Goal: Task Accomplishment & Management: Use online tool/utility

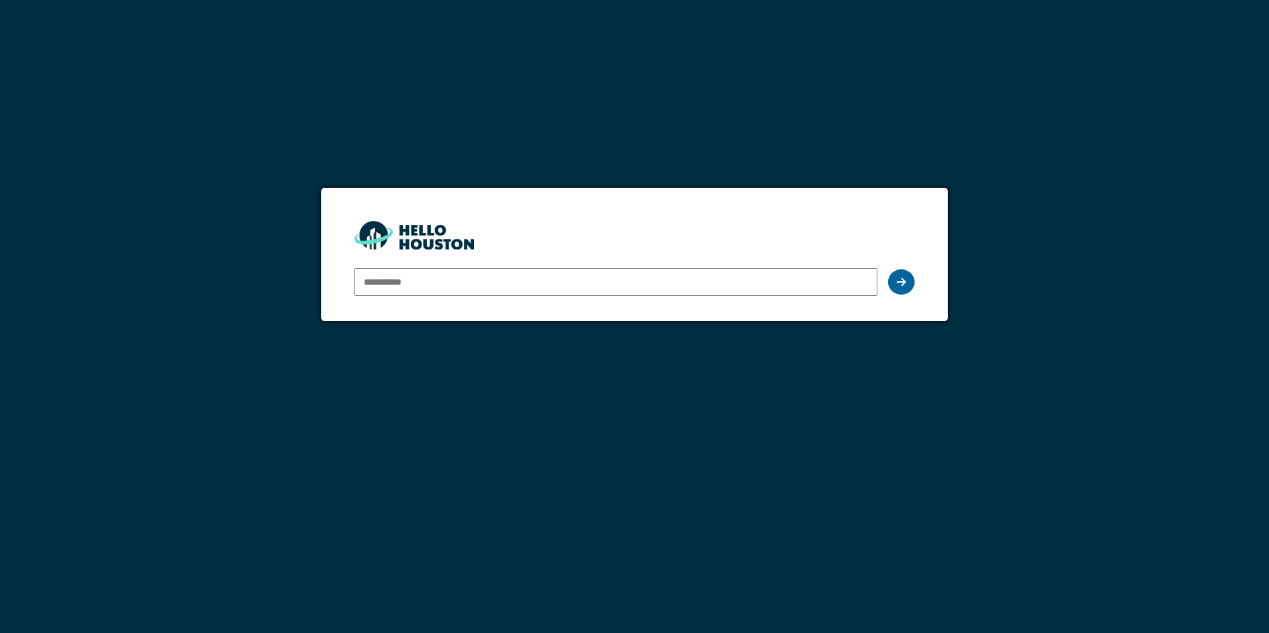
type input "**********"
click at [891, 283] on div at bounding box center [901, 281] width 27 height 25
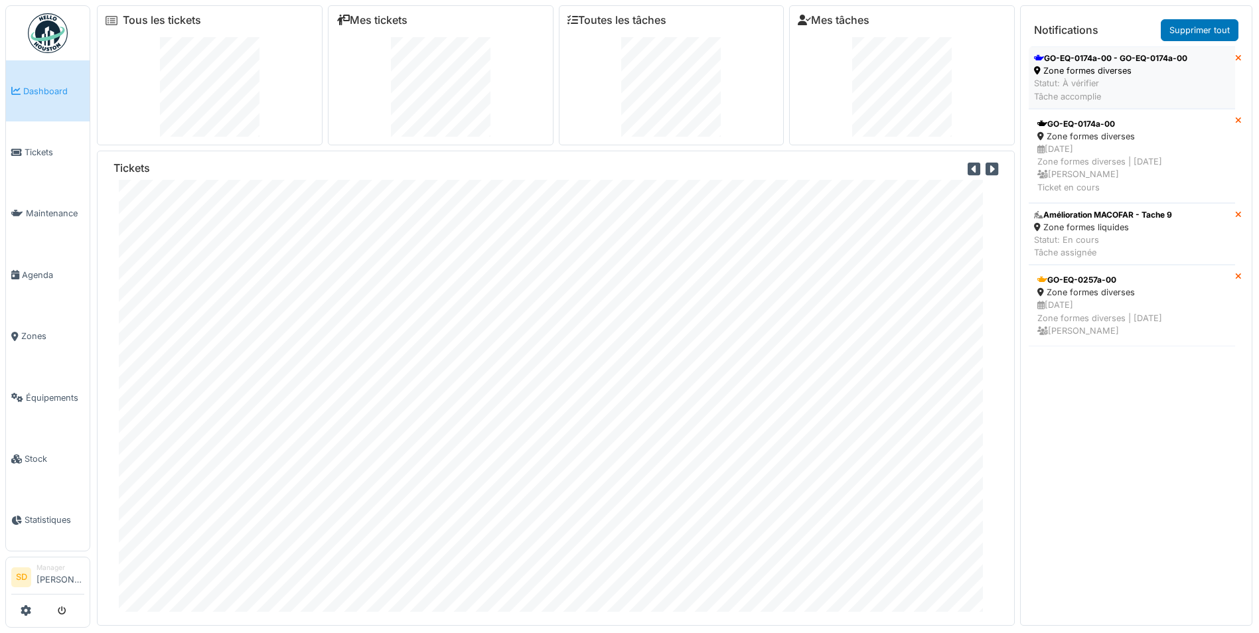
click at [1115, 59] on div "GO-EQ-0174a-00 - GO-EQ-0174a-00" at bounding box center [1110, 58] width 153 height 12
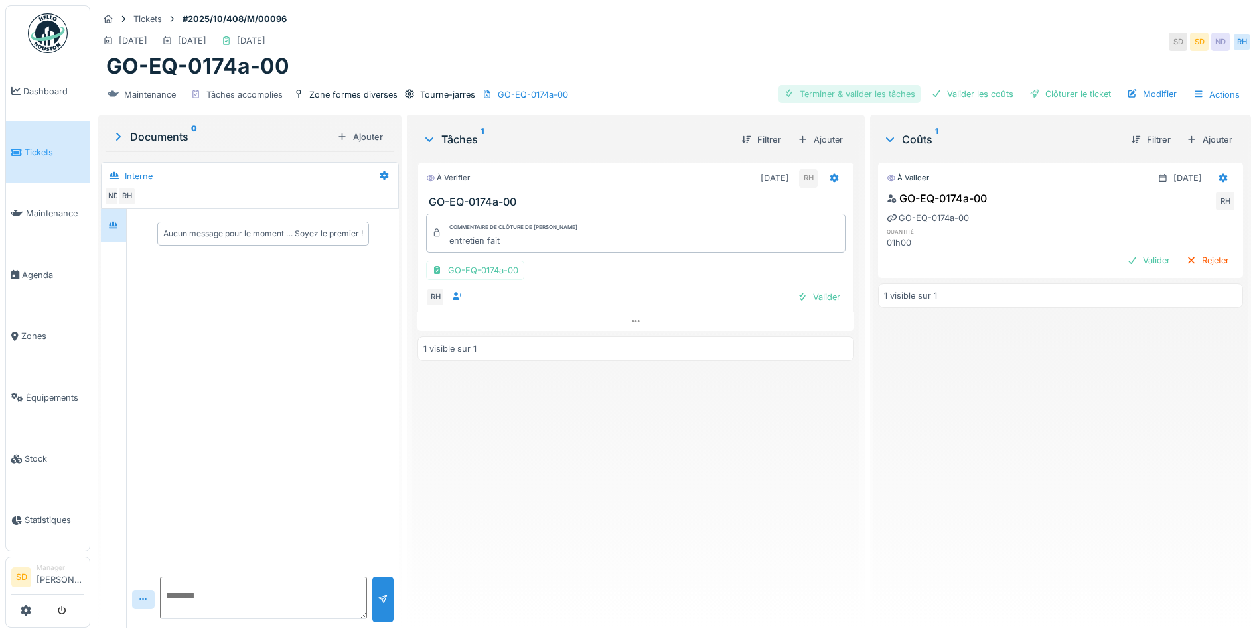
click at [827, 92] on div "Terminer & valider les tâches" at bounding box center [850, 94] width 142 height 18
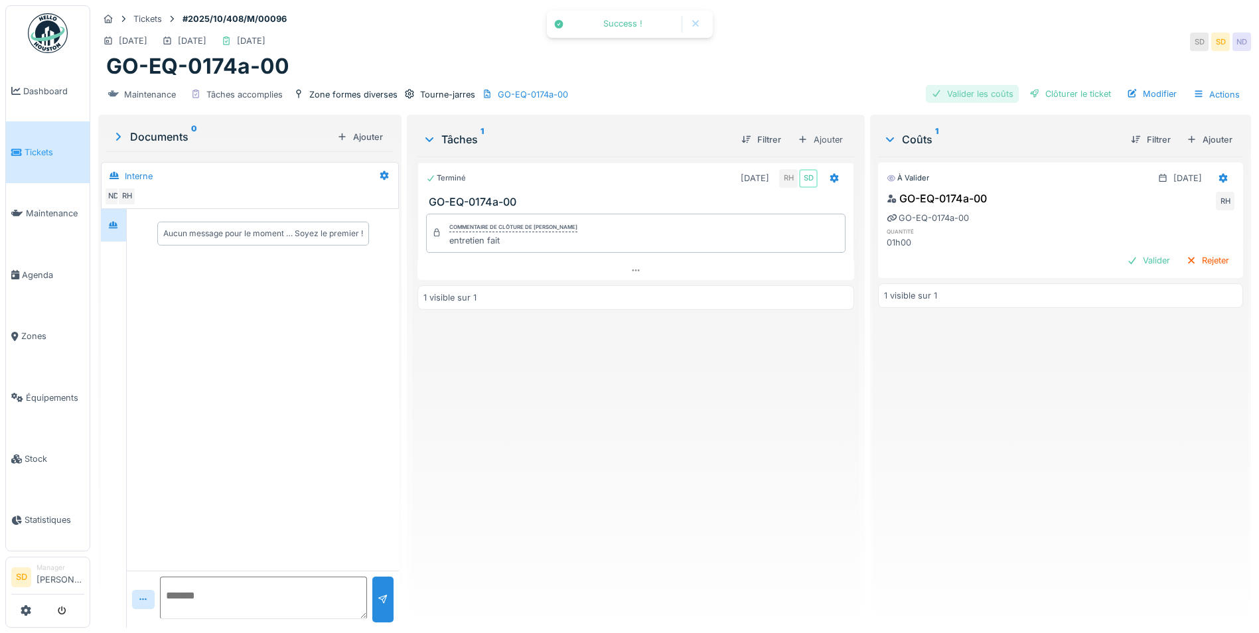
click at [969, 96] on div "Valider les coûts" at bounding box center [972, 94] width 93 height 18
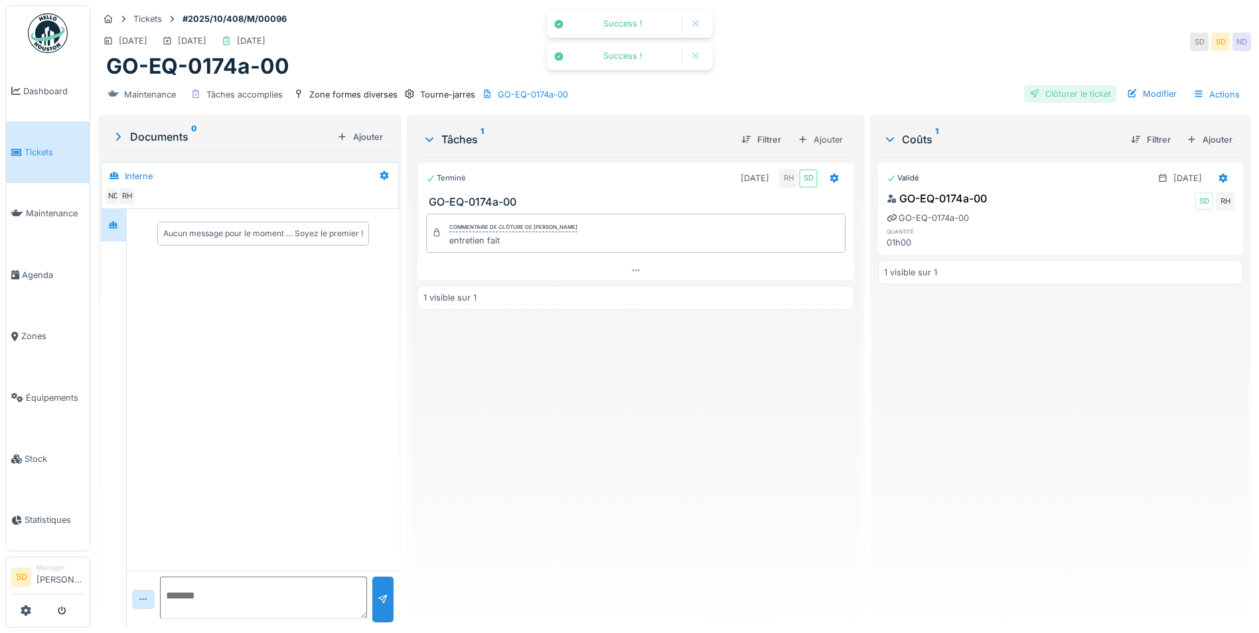
click at [1043, 98] on div "Clôturer le ticket" at bounding box center [1070, 94] width 92 height 18
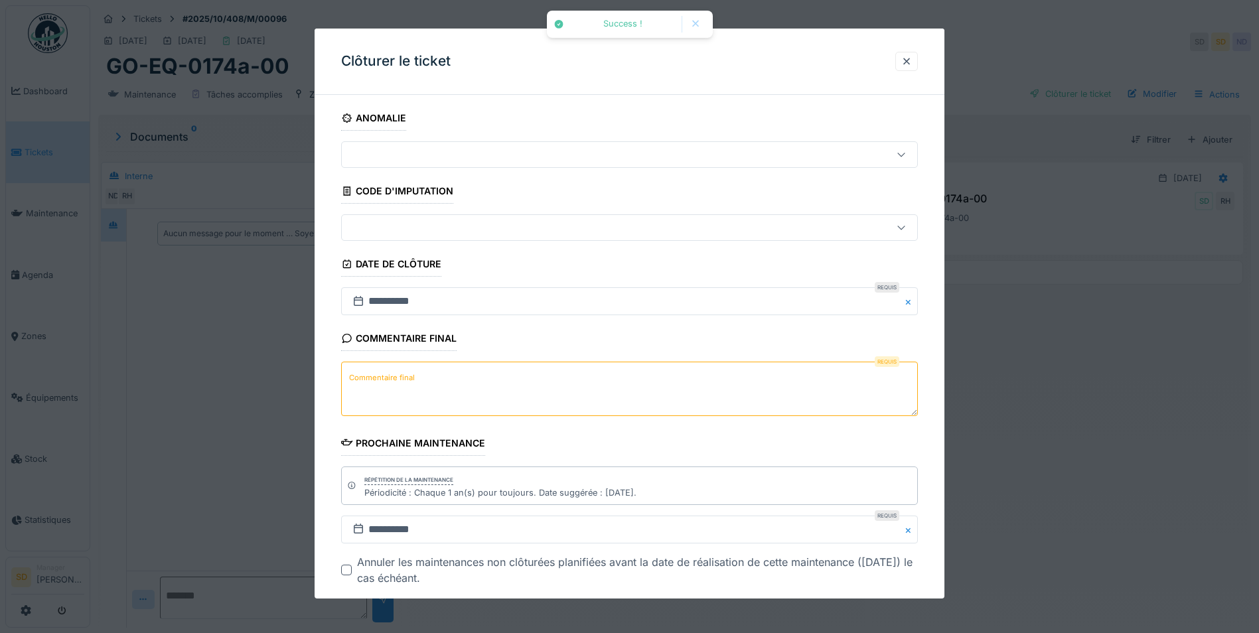
click at [475, 384] on textarea "Commentaire final" at bounding box center [629, 389] width 577 height 54
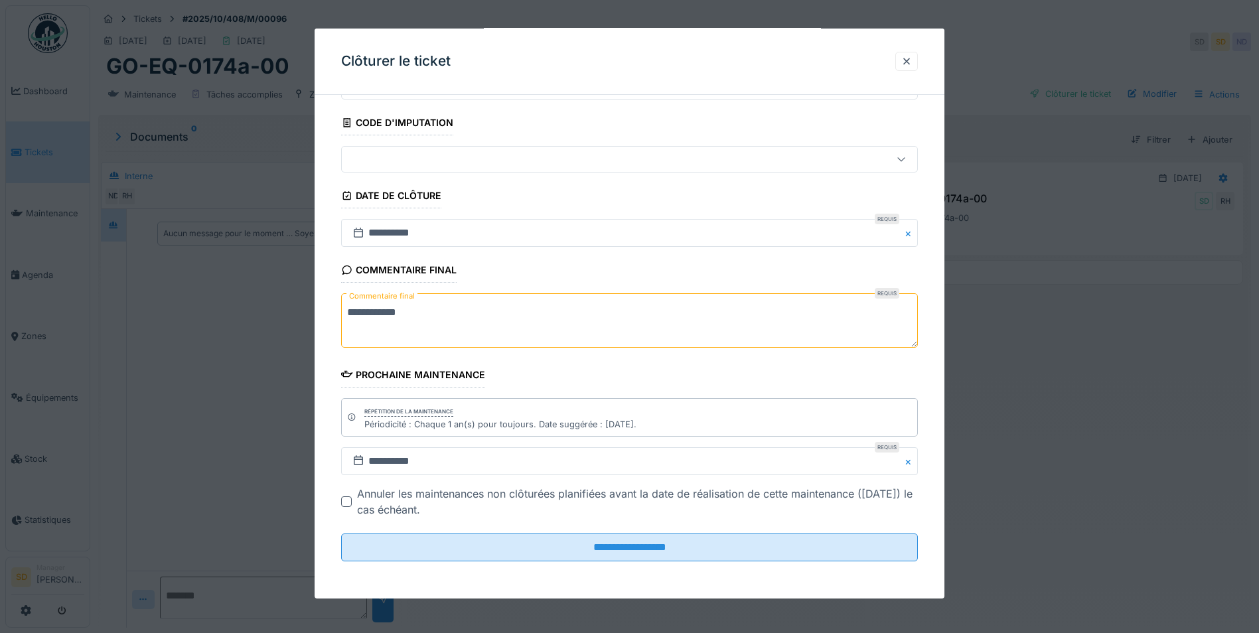
scroll to position [10, 0]
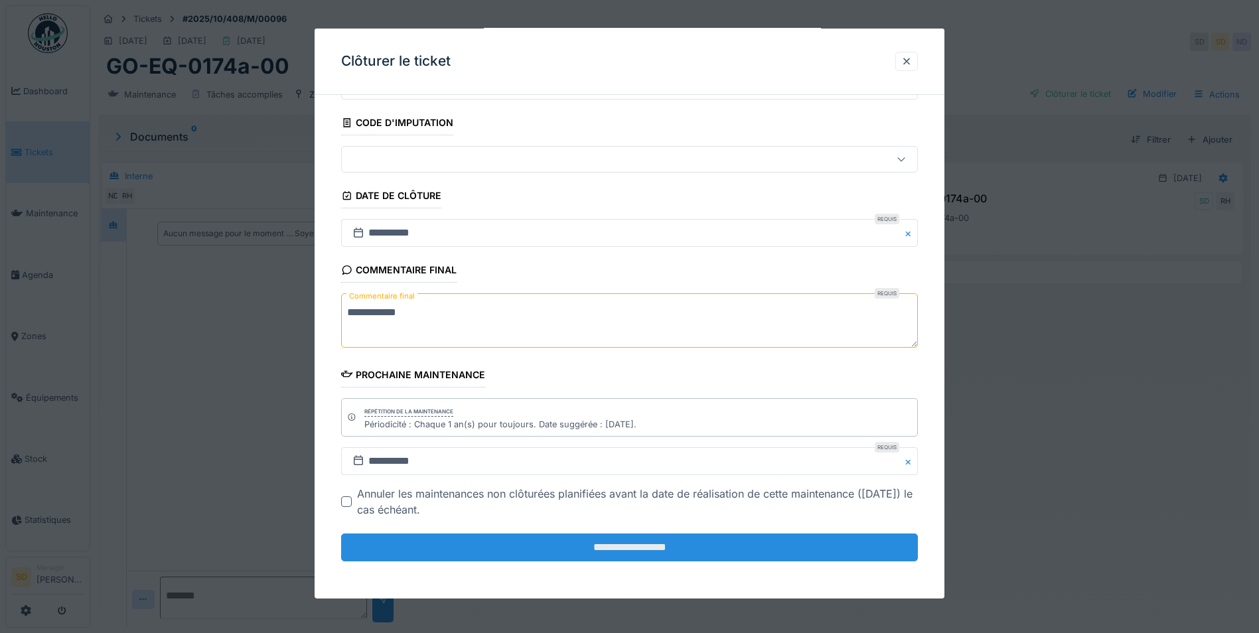
type textarea "**********"
click at [641, 547] on input "**********" at bounding box center [629, 548] width 577 height 28
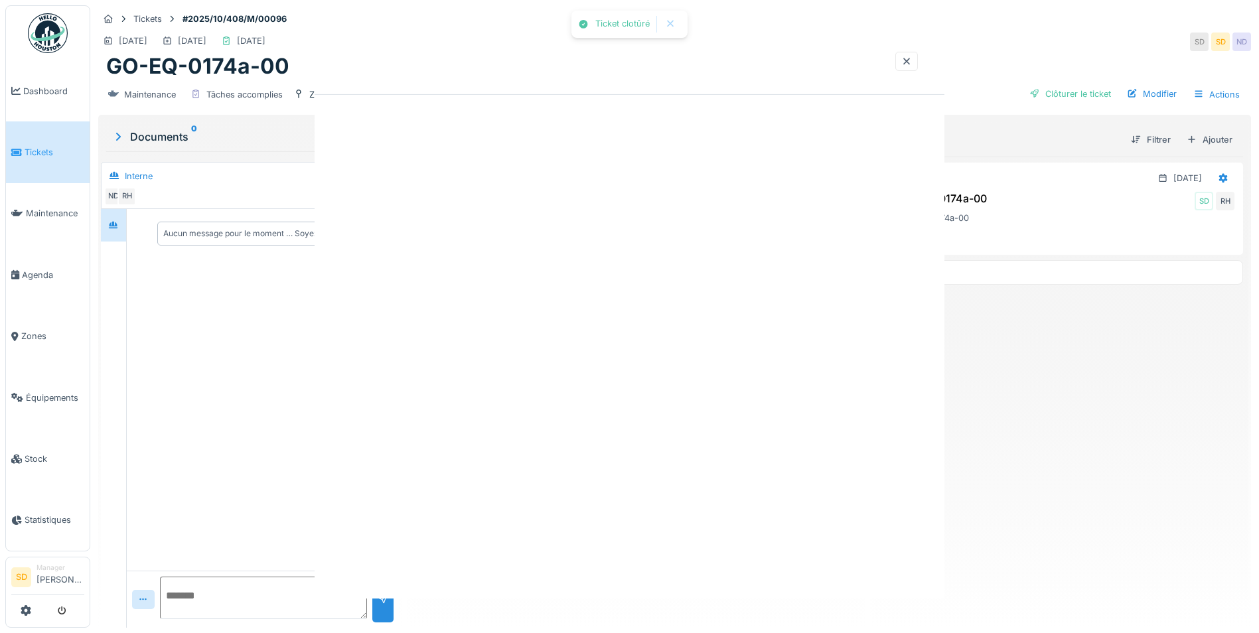
scroll to position [0, 0]
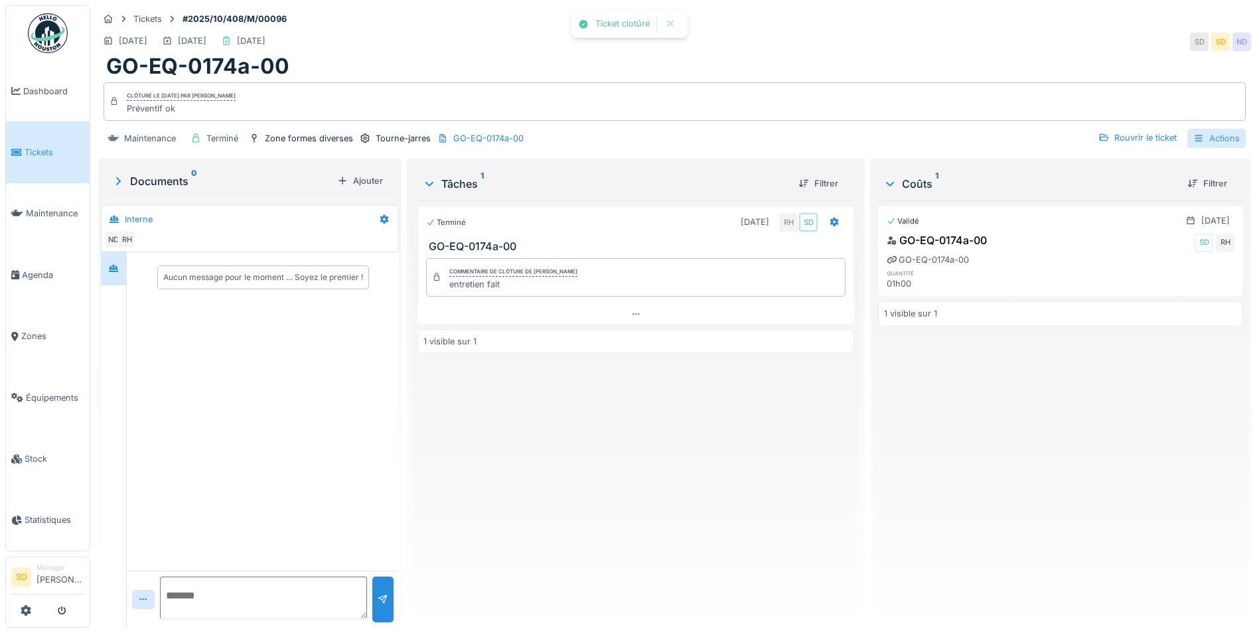
click at [1205, 129] on div "Actions" at bounding box center [1216, 138] width 58 height 19
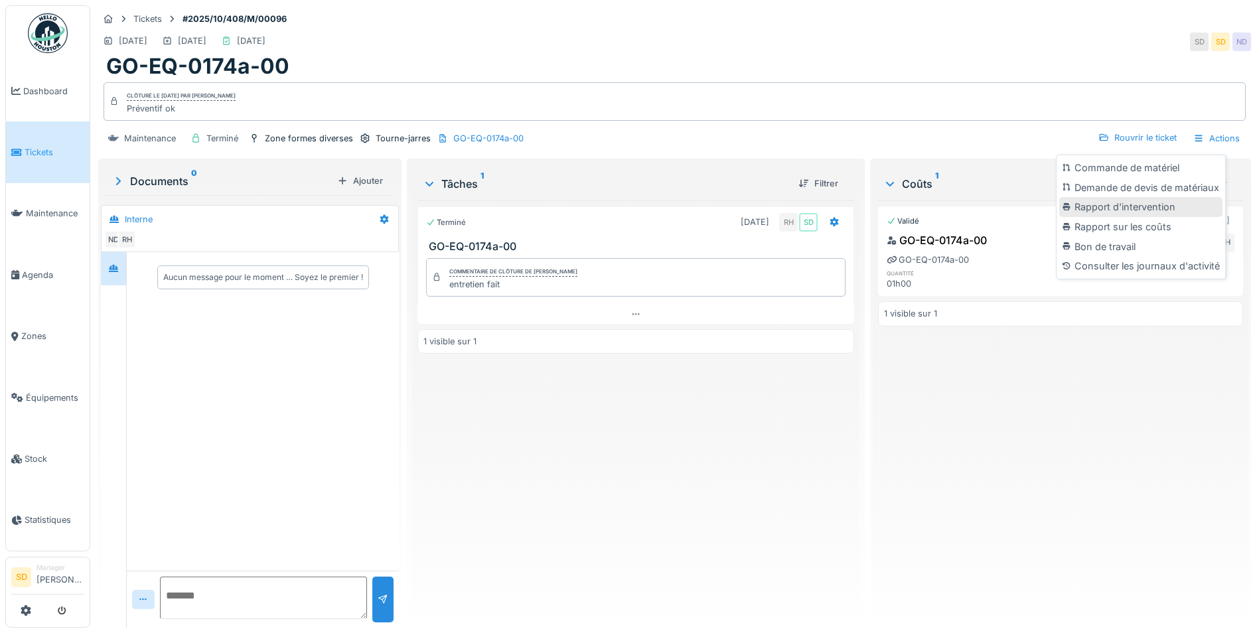
click at [1145, 197] on div "Rapport d'intervention" at bounding box center [1140, 207] width 163 height 20
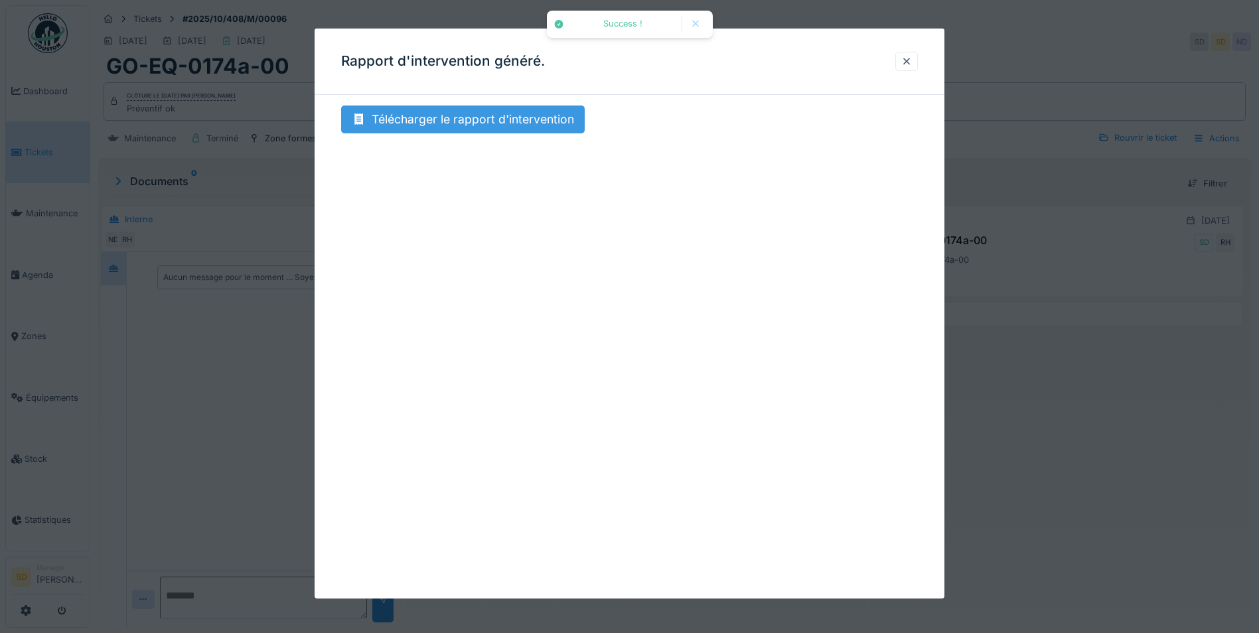
click at [493, 117] on div "Télécharger le rapport d'intervention" at bounding box center [463, 120] width 244 height 28
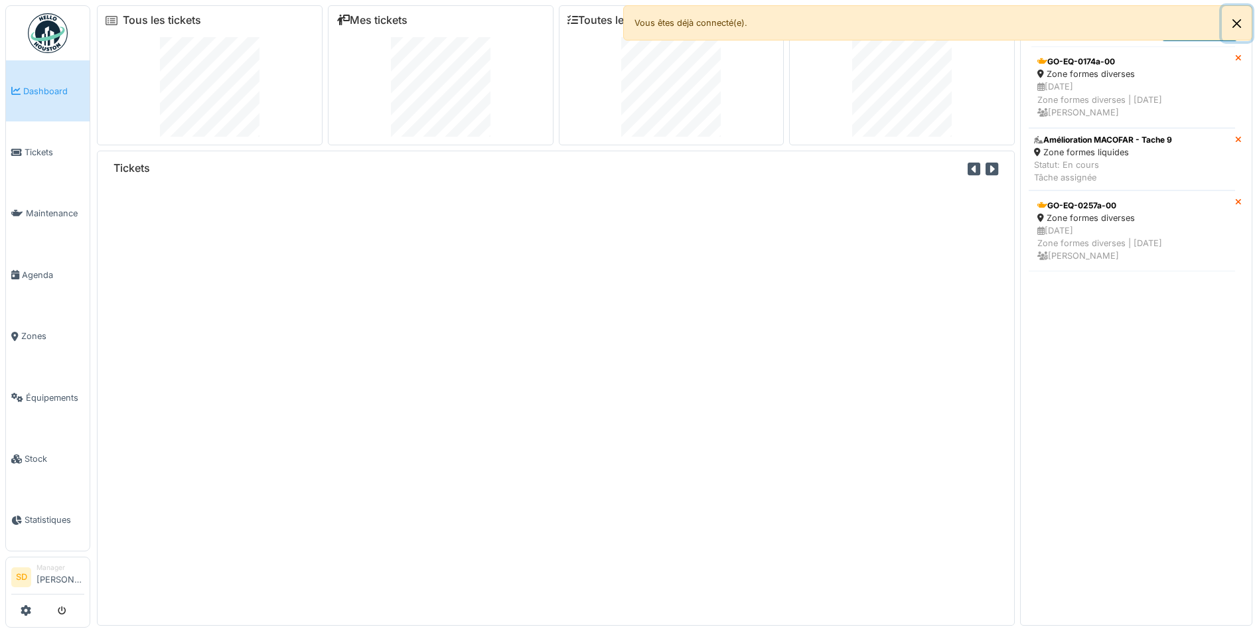
click at [1237, 23] on button "Close" at bounding box center [1237, 23] width 30 height 35
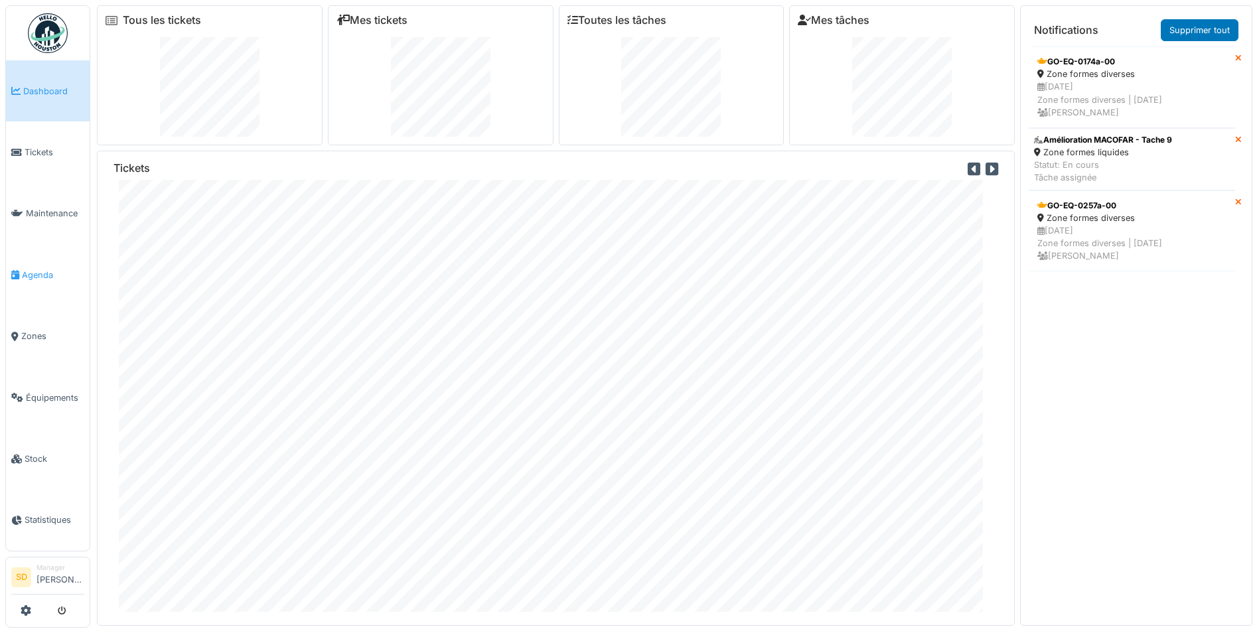
click at [26, 269] on span "Agenda" at bounding box center [53, 275] width 62 height 13
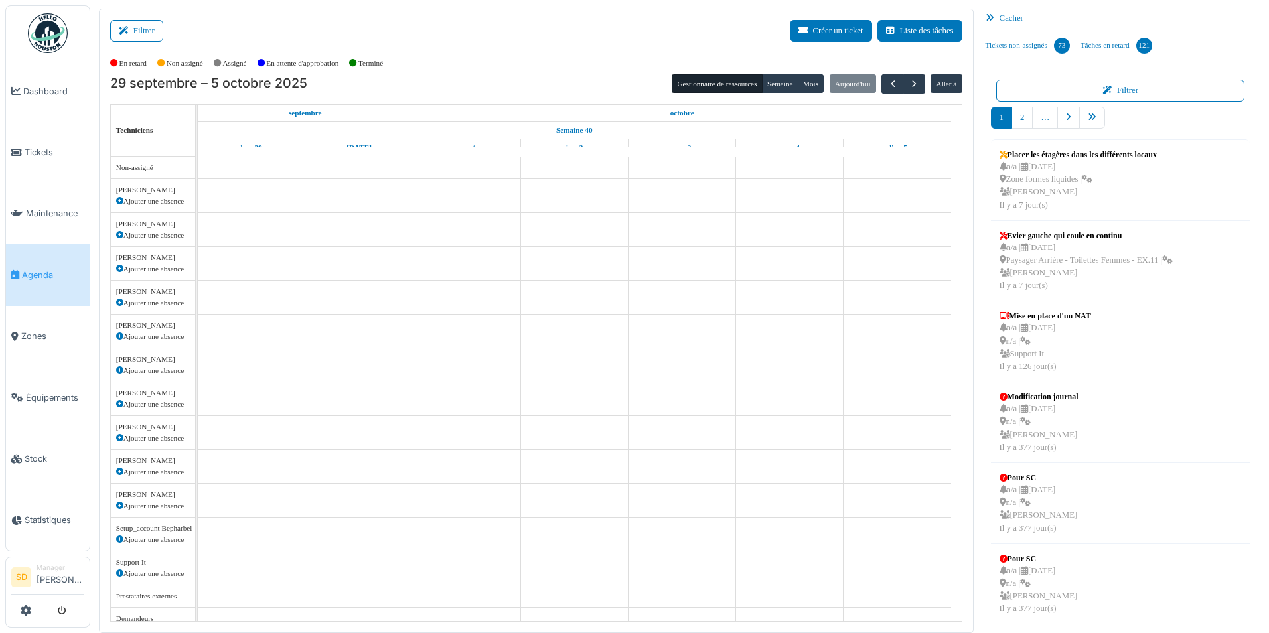
click at [1016, 19] on div "Cacher" at bounding box center [1120, 18] width 281 height 19
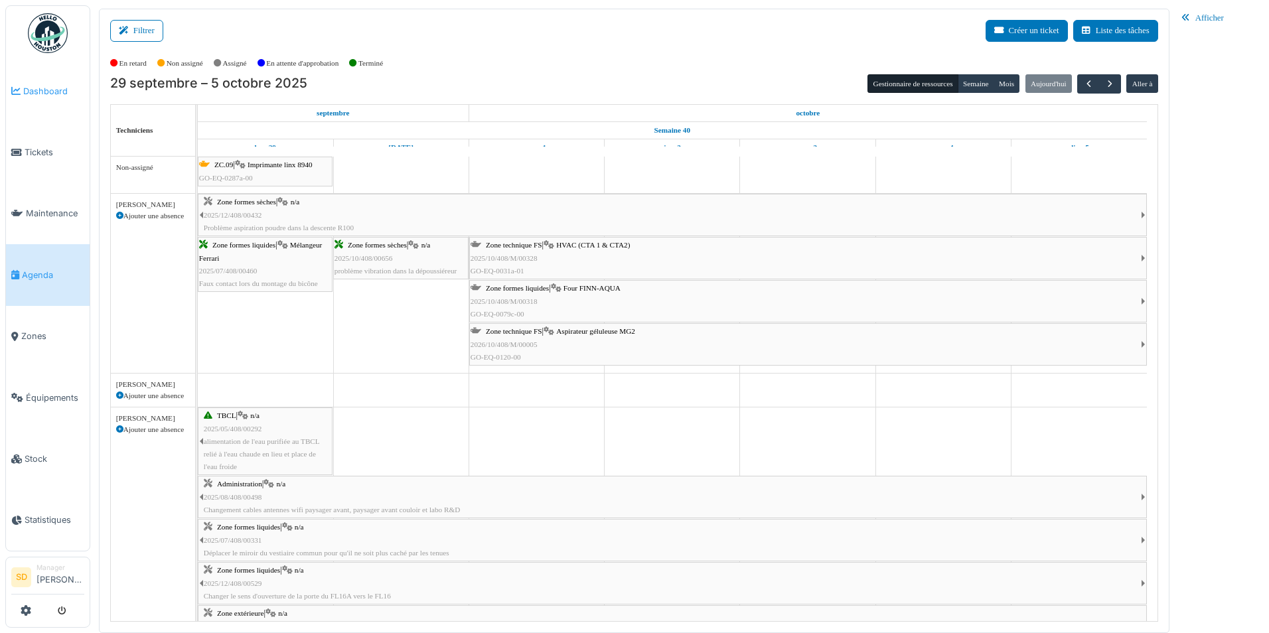
click at [48, 99] on link "Dashboard" at bounding box center [48, 90] width 84 height 61
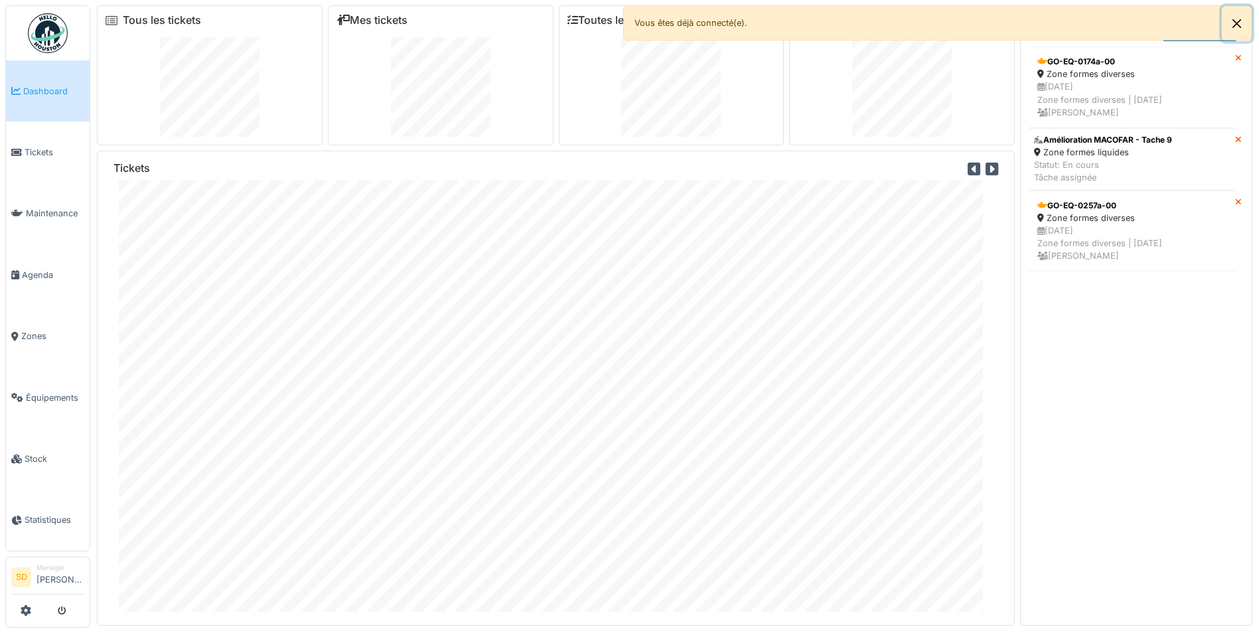
click at [1231, 27] on button "Close" at bounding box center [1237, 23] width 30 height 35
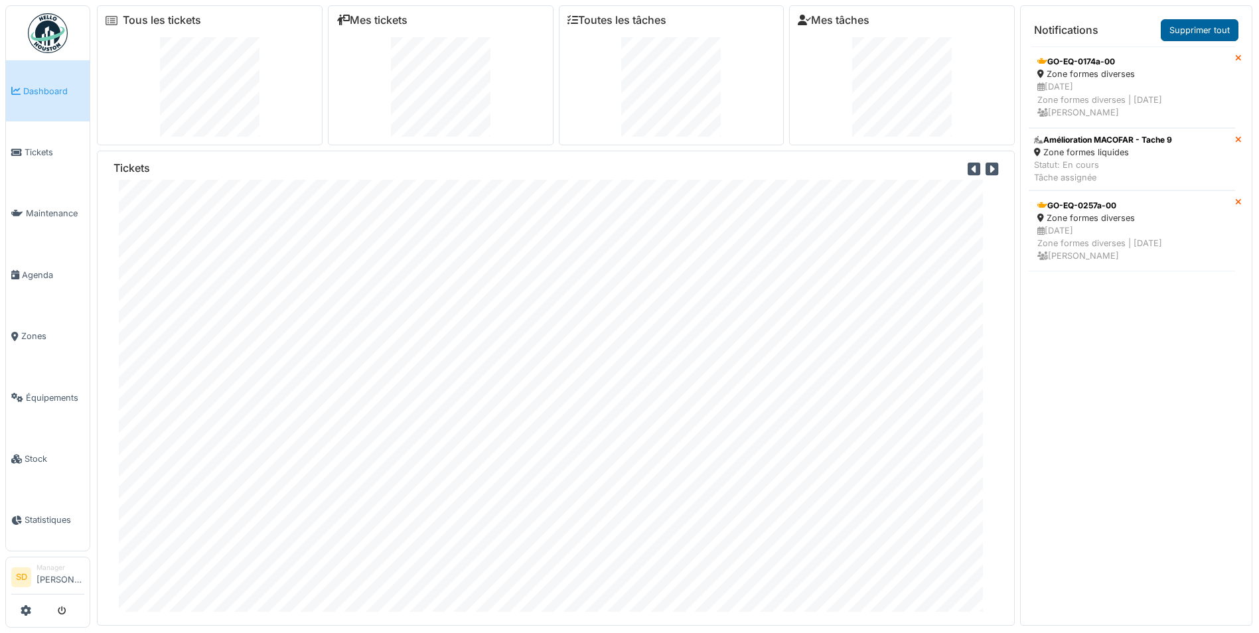
click at [1175, 39] on link "Supprimer tout" at bounding box center [1200, 30] width 78 height 22
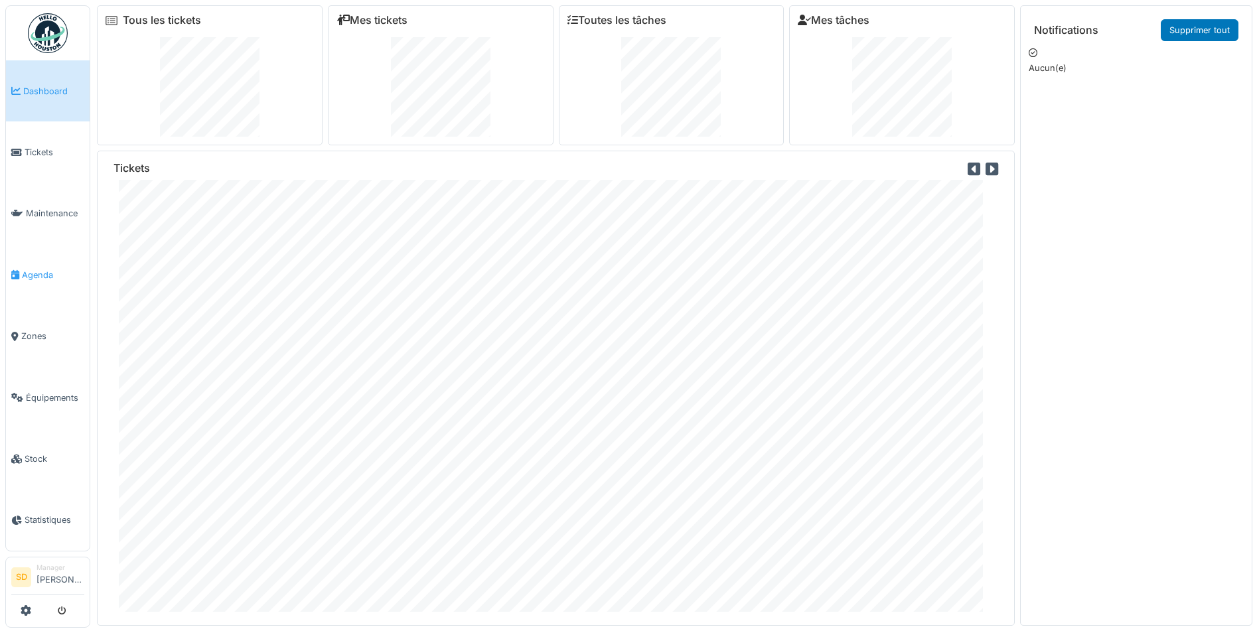
click at [31, 259] on link "Agenda" at bounding box center [48, 274] width 84 height 61
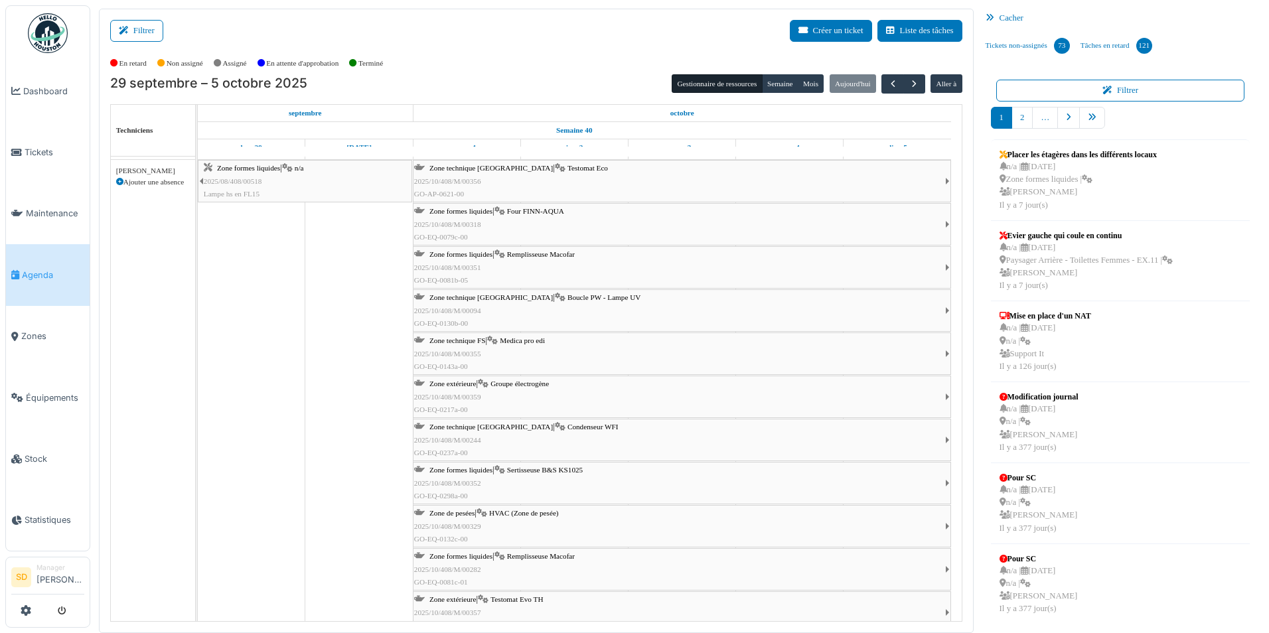
click at [568, 299] on span "Boucle PW - Lampe UV" at bounding box center [604, 297] width 73 height 8
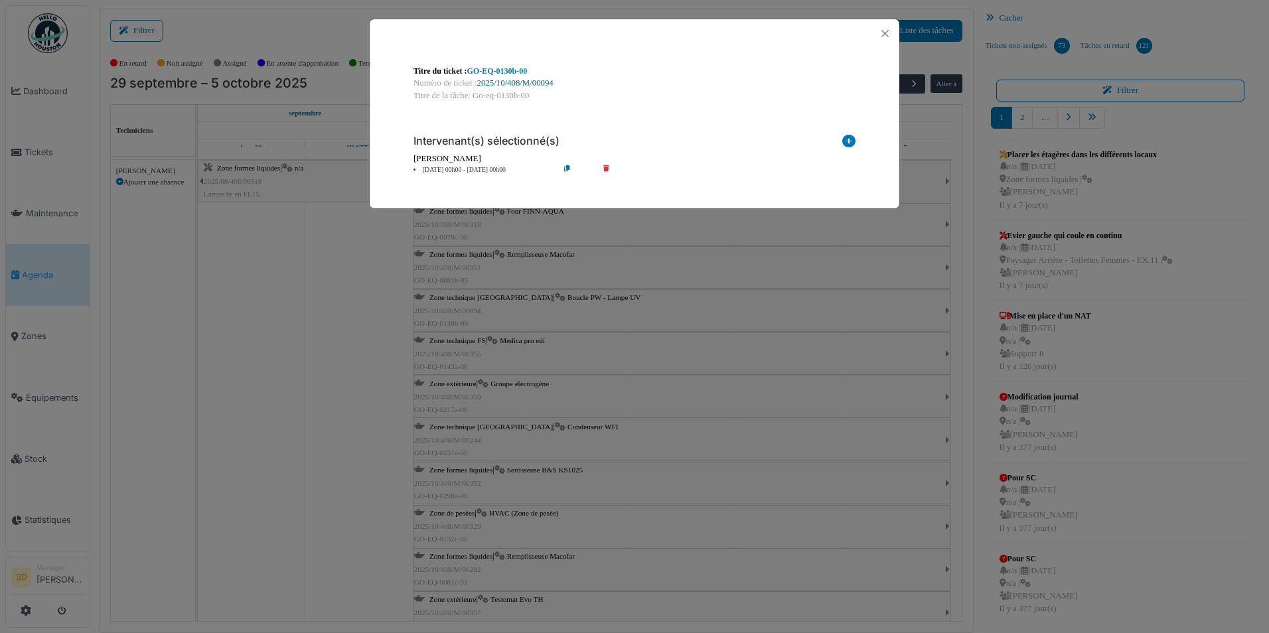
click at [504, 84] on link "2025/10/408/M/00094" at bounding box center [515, 82] width 76 height 9
drag, startPoint x: 883, startPoint y: 32, endPoint x: 863, endPoint y: 50, distance: 27.2
click at [883, 32] on button "Close" at bounding box center [885, 34] width 18 height 18
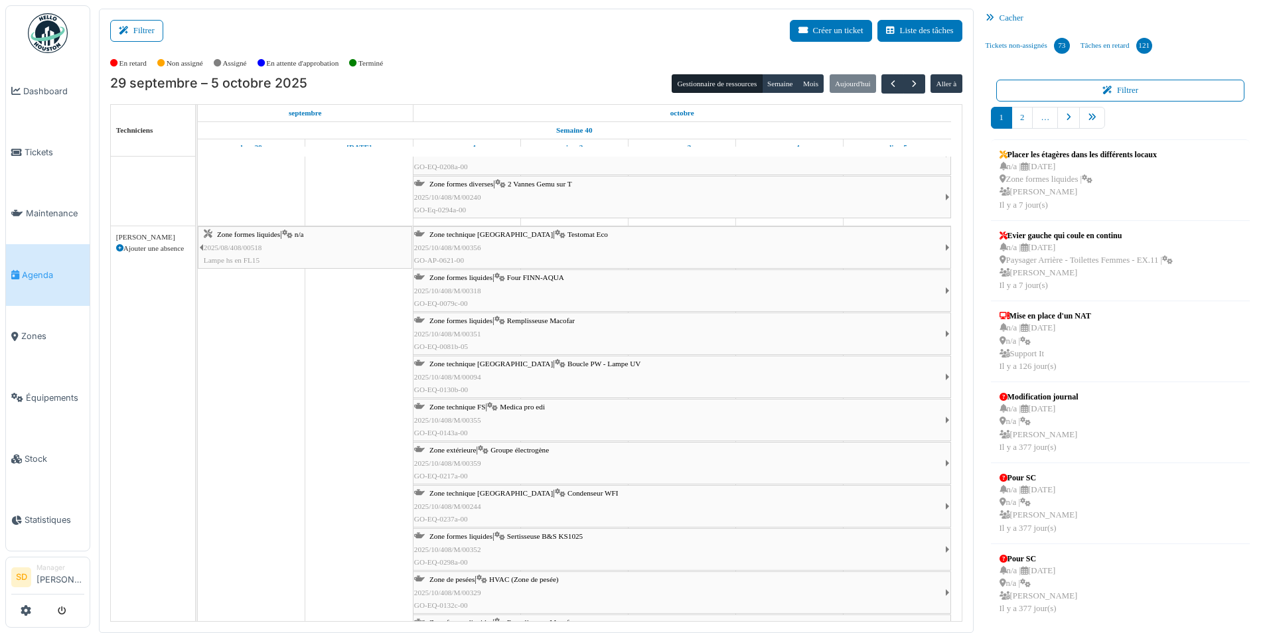
click at [524, 280] on span "Four FINN-AQUA" at bounding box center [535, 277] width 57 height 8
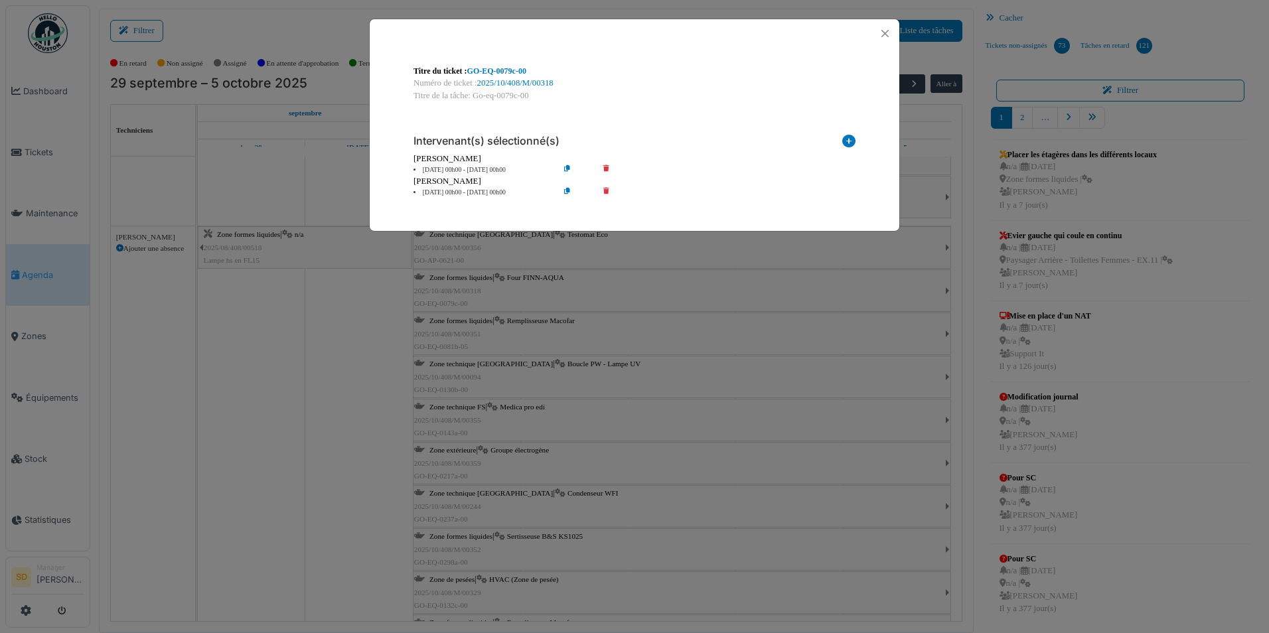
click at [520, 78] on div "Numéro de ticket : 2025/10/408/M/00318" at bounding box center [635, 83] width 442 height 13
click at [534, 81] on link "2025/10/408/M/00318" at bounding box center [515, 82] width 76 height 9
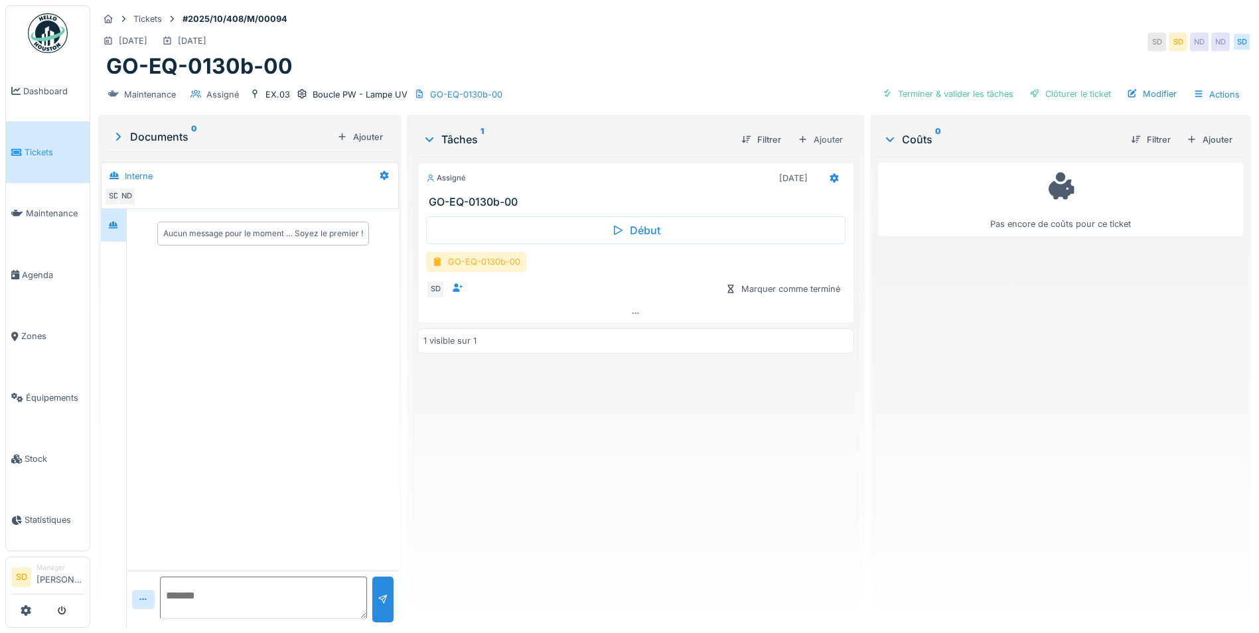
click at [487, 268] on div "GO-EQ-0130b-00" at bounding box center [476, 261] width 100 height 19
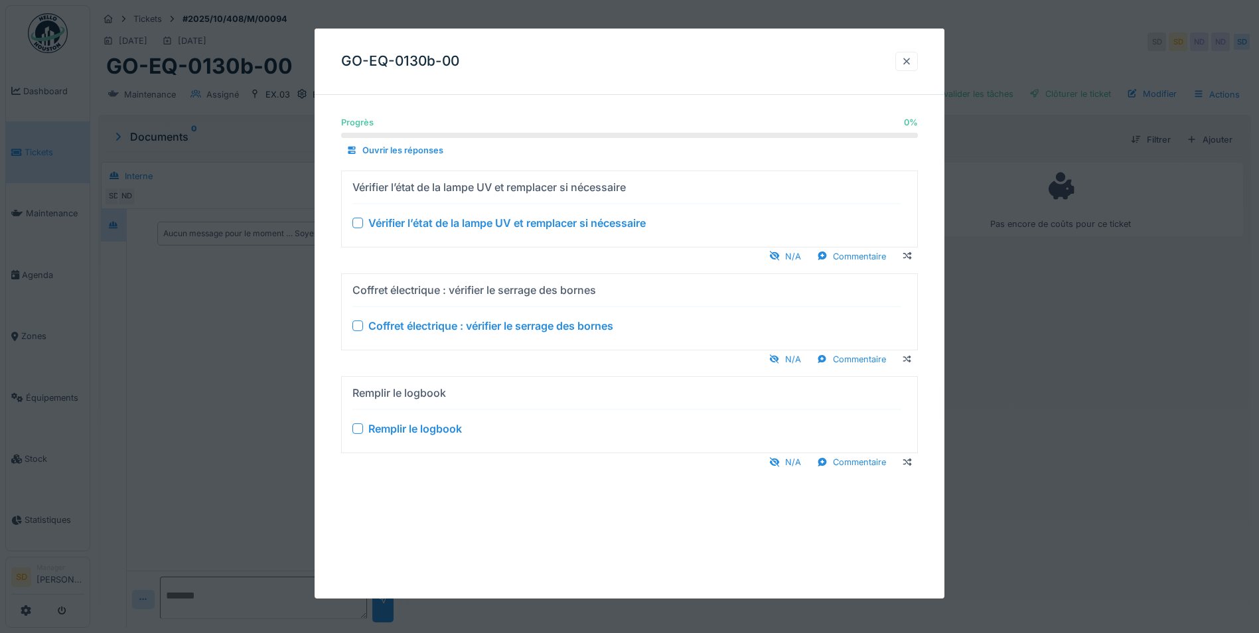
click at [901, 63] on div at bounding box center [906, 61] width 23 height 19
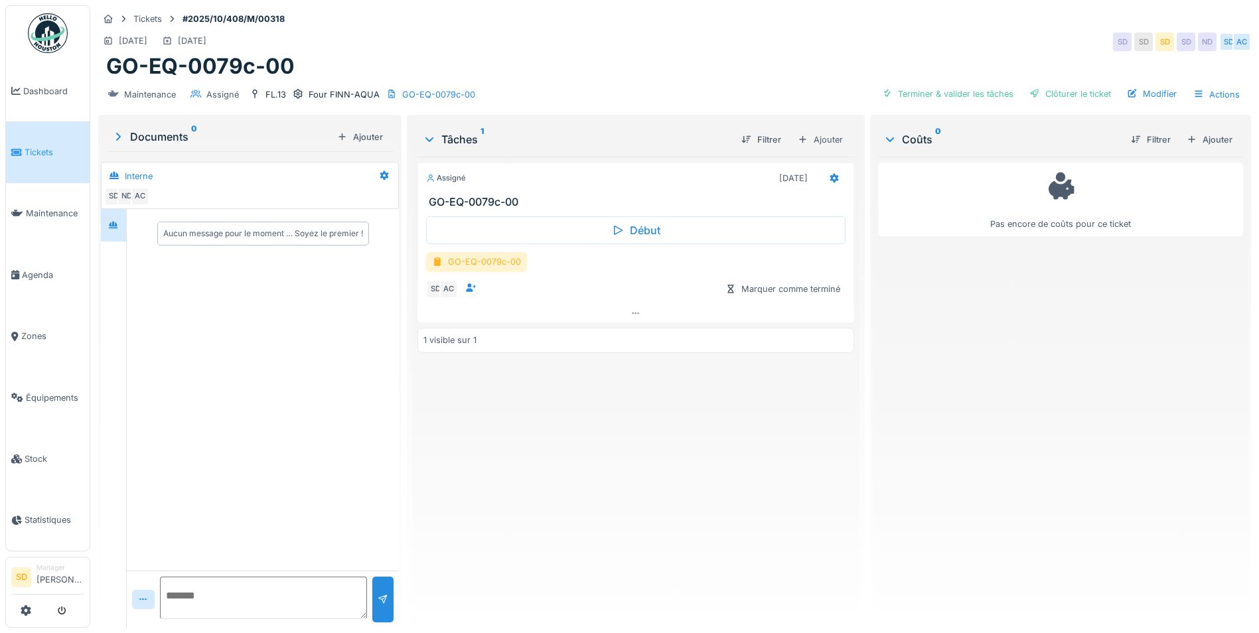
click at [487, 265] on div "GO-EQ-0079c-00" at bounding box center [476, 261] width 101 height 19
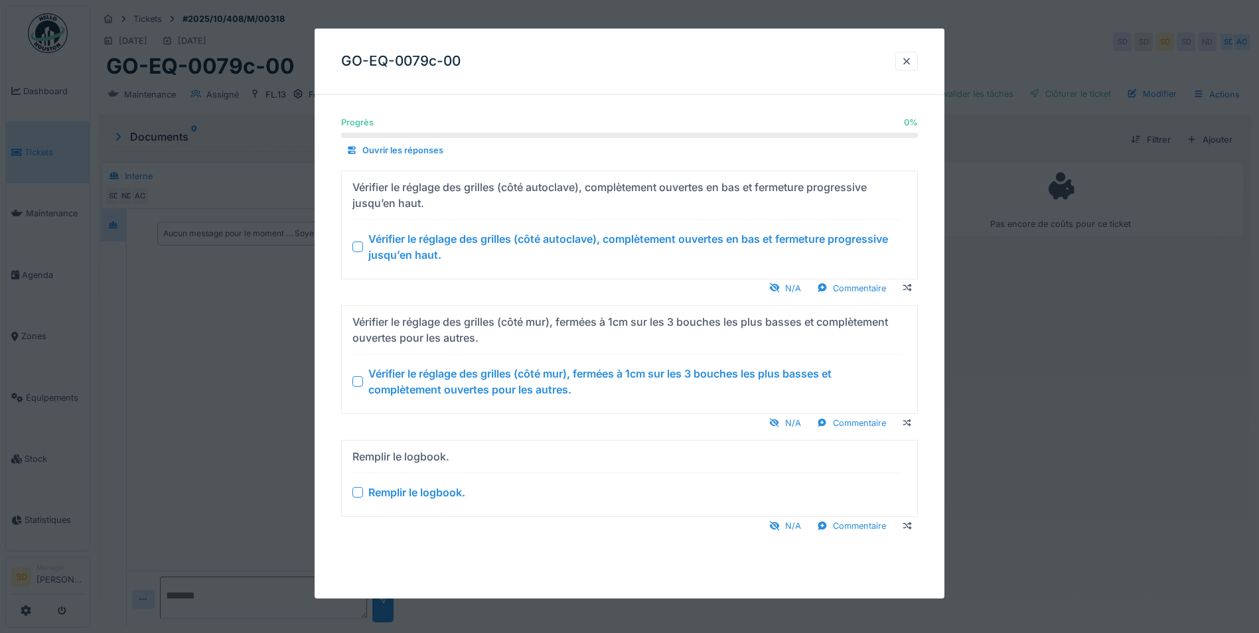
scroll to position [10, 0]
click at [906, 62] on div at bounding box center [906, 61] width 11 height 13
